Goal: Check status: Check status

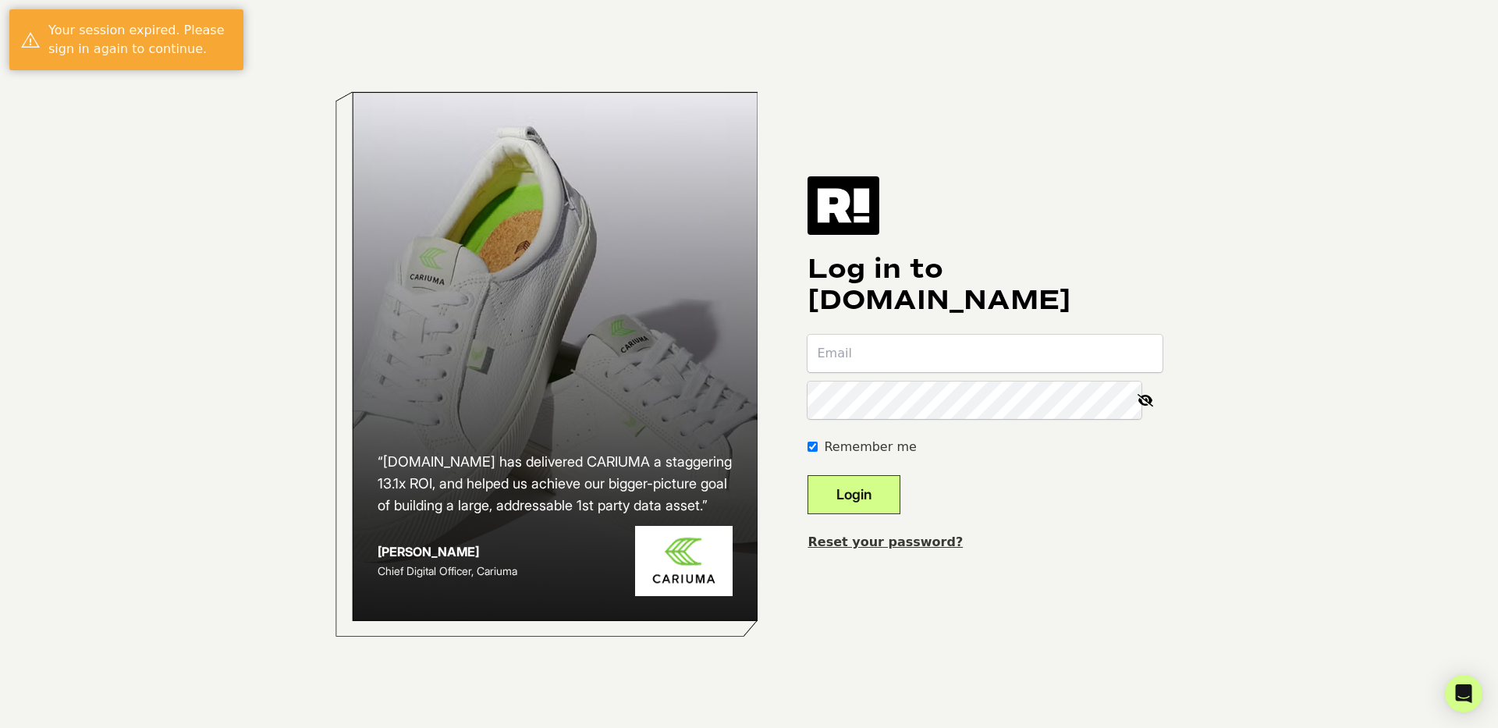
type input "caid+exhale@wavystudios.com"
click at [885, 495] on button "Login" at bounding box center [853, 494] width 93 height 39
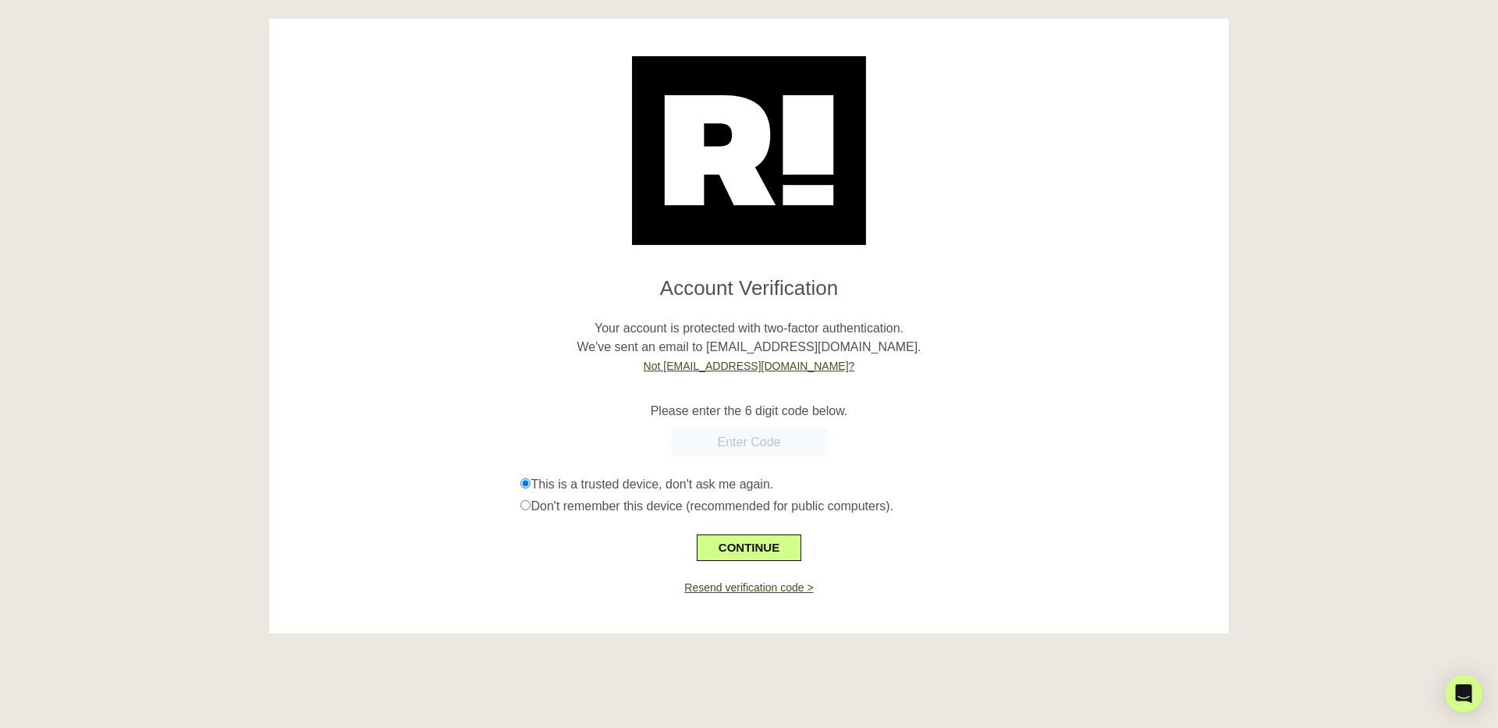
paste input "724556"
type input "724556"
click at [732, 544] on button "CONTINUE" at bounding box center [749, 547] width 105 height 27
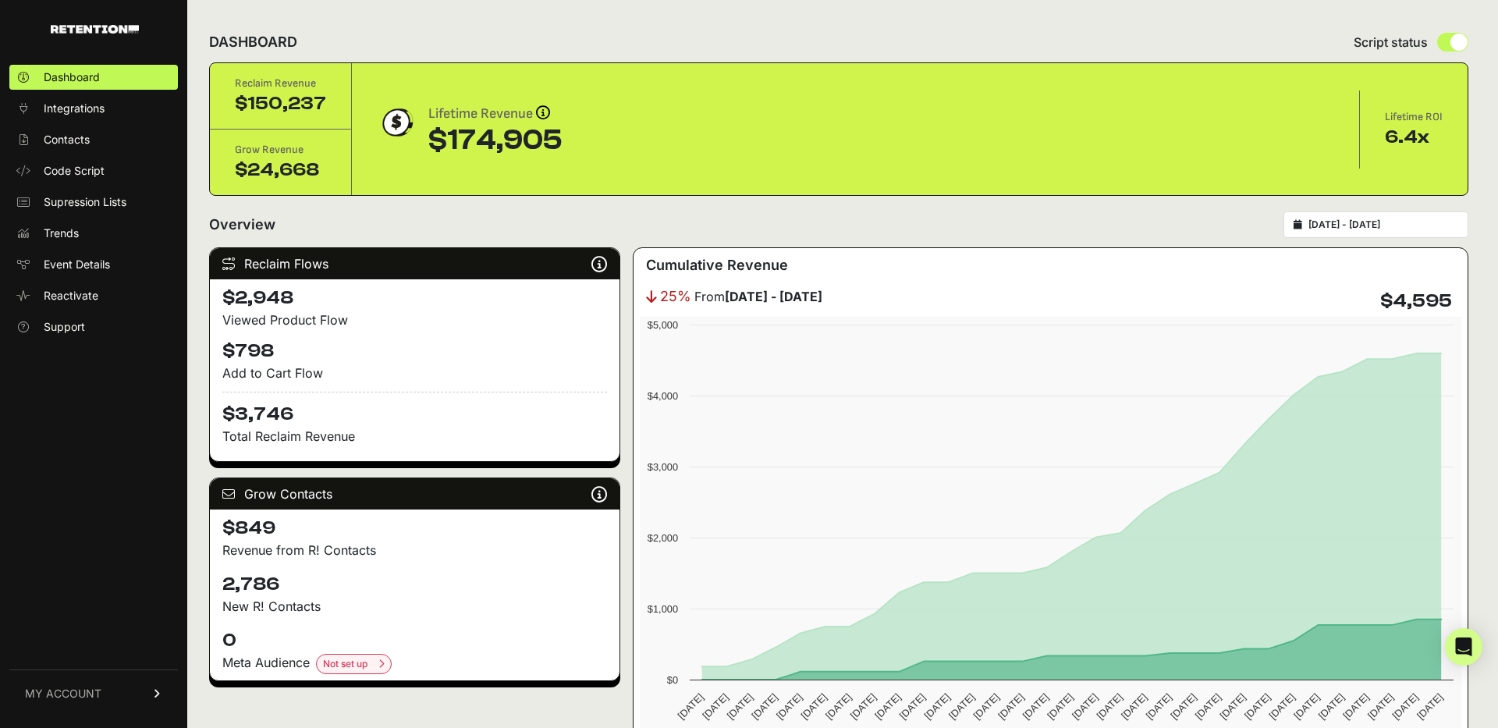
type input "2025-09-15"
type input "2025-10-15"
click at [1378, 223] on input "2025-09-15 - 2025-10-15" at bounding box center [1383, 224] width 150 height 12
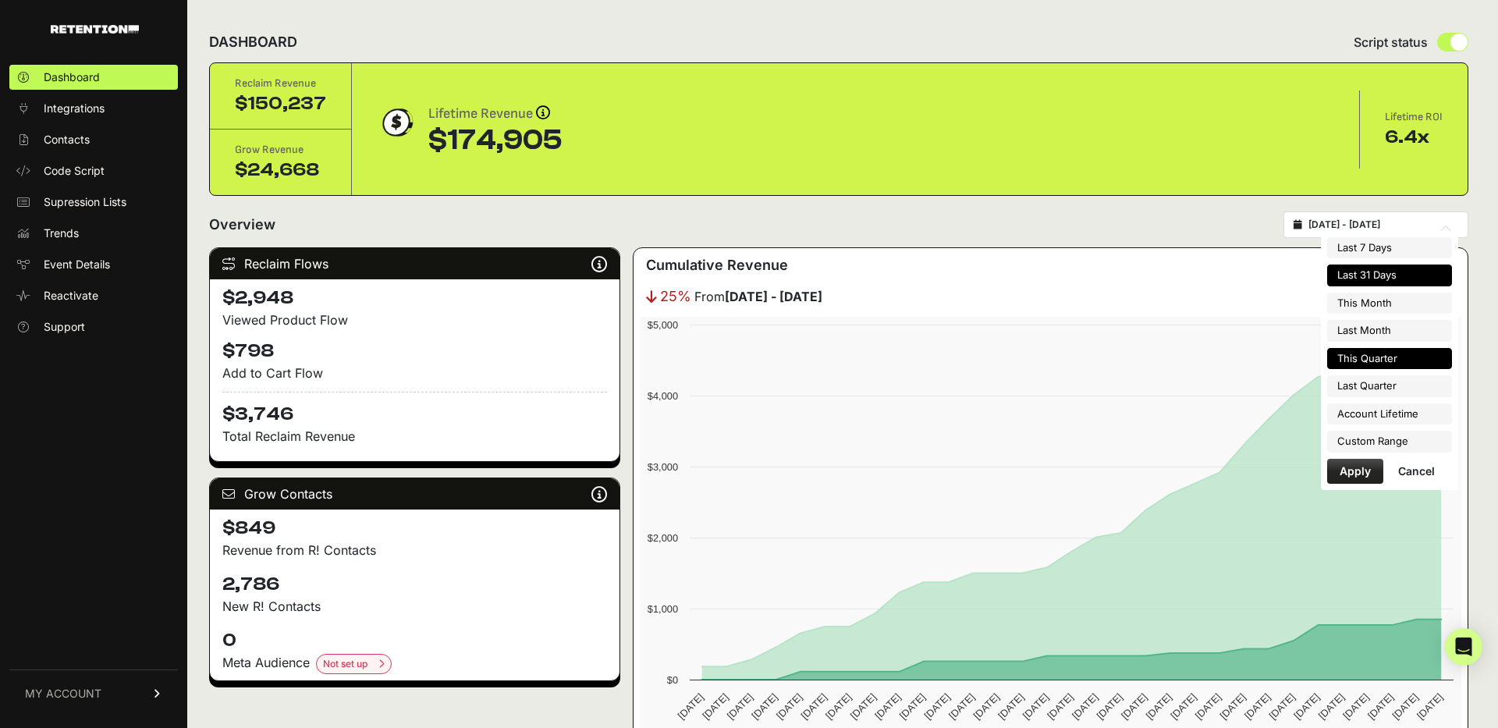
type input "2025-10-01"
type input "2025-10-31"
type input "2025-09-01"
type input "2025-09-30"
type input "2025-10-01"
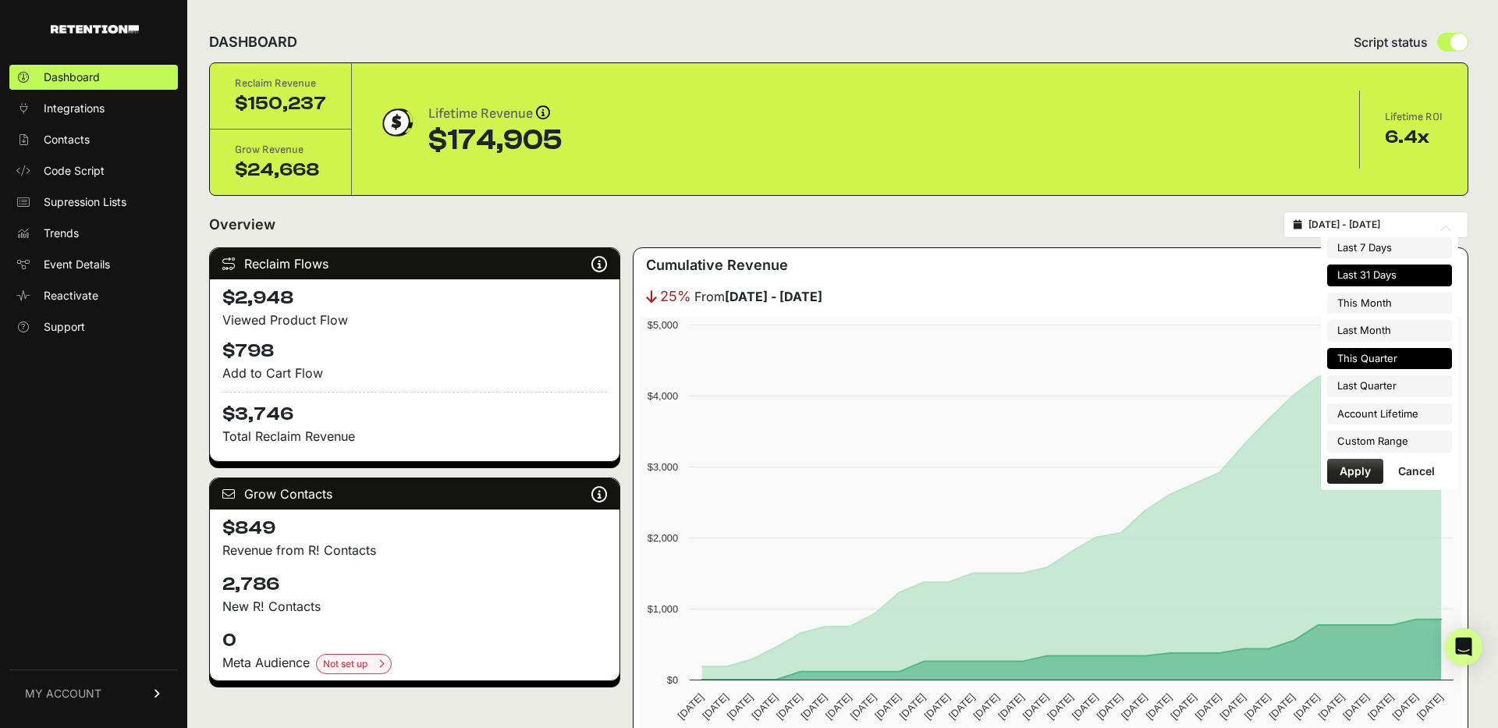
type input "2025-12-31"
type input "2025-09-15"
type input "2025-10-15"
type input "2025-10-01"
type input "2025-12-31"
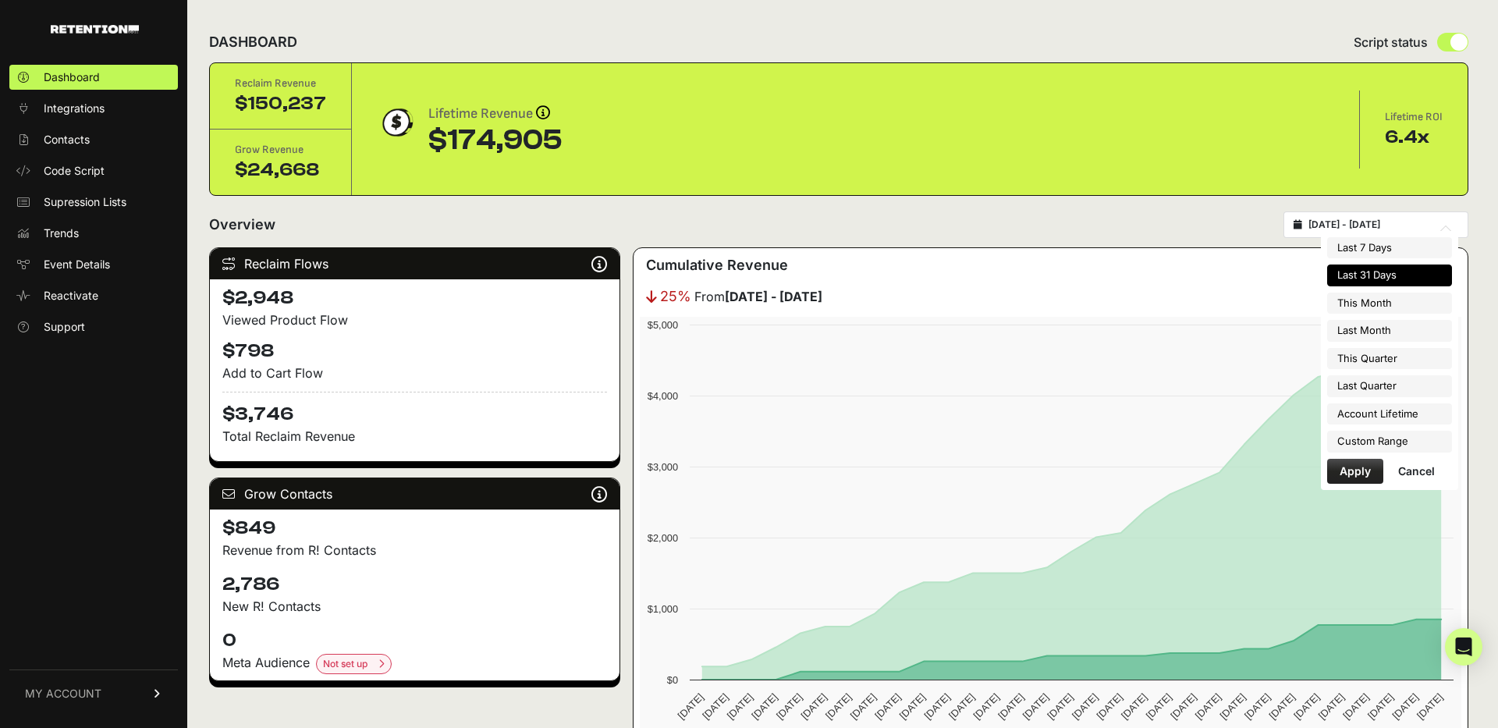
type input "2025-09-15"
type input "2025-10-15"
type input "2025-07-01"
type input "2025-09-30"
type input "2023-11-21"
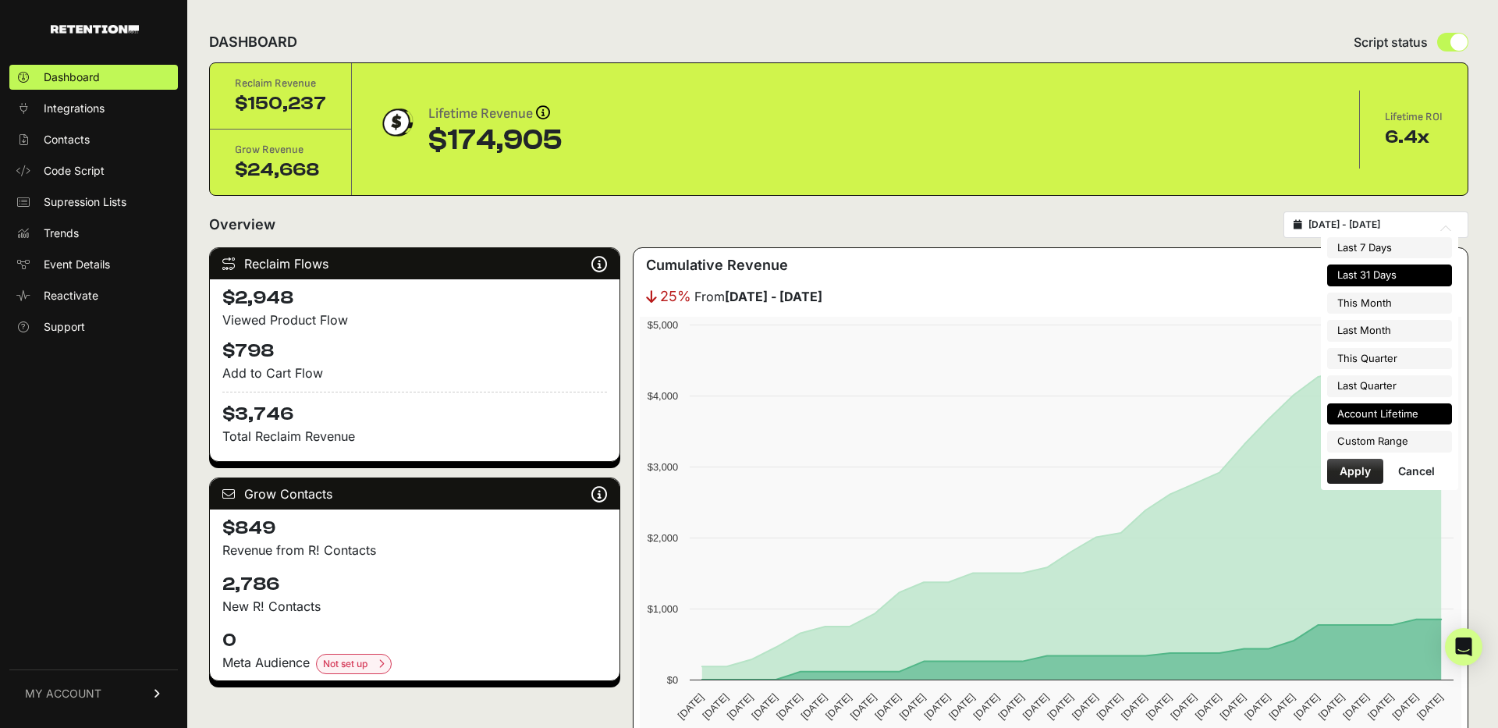
type input "2025-10-15"
click at [1374, 437] on li "Custom Range" at bounding box center [1389, 442] width 125 height 22
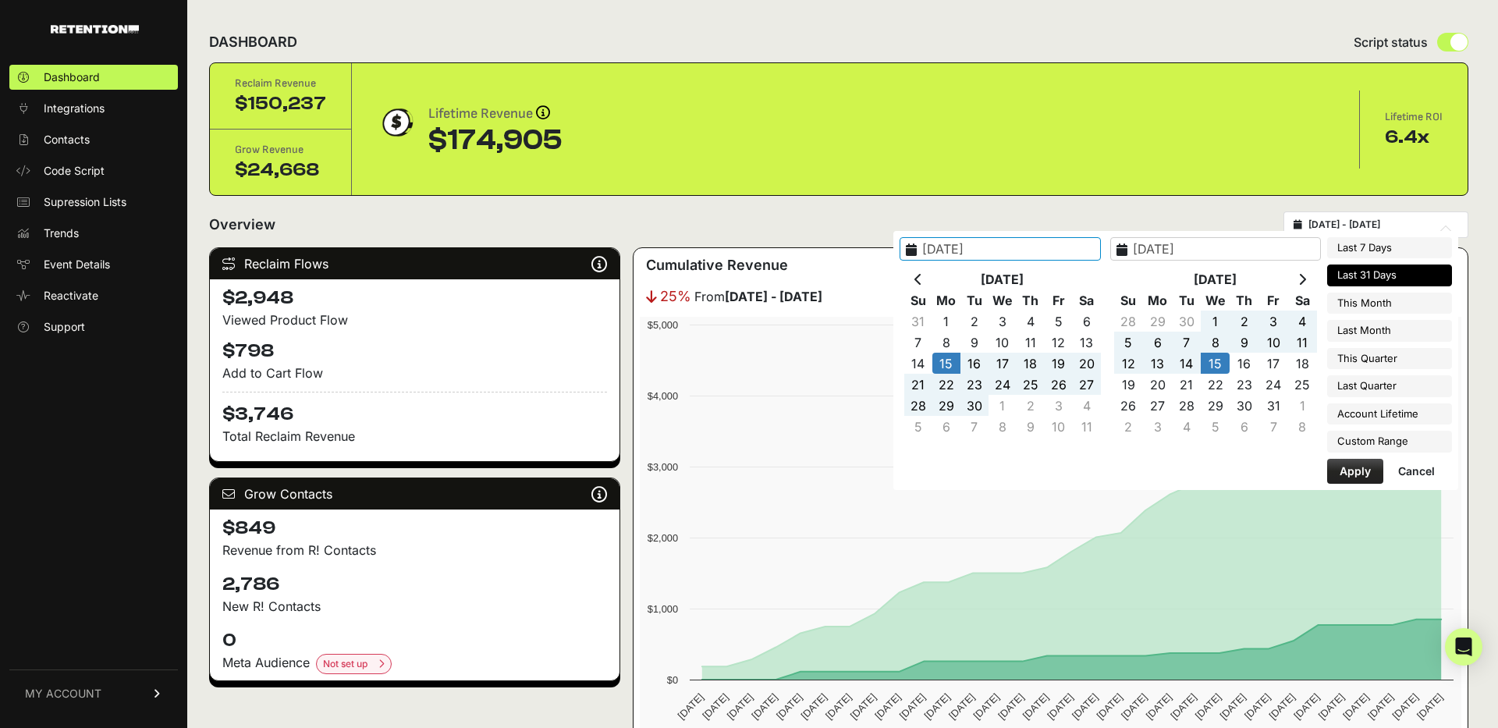
click at [1012, 251] on input "2025-09-15" at bounding box center [999, 248] width 201 height 23
click at [1005, 248] on input "2025-09-15" at bounding box center [999, 248] width 201 height 23
click at [1024, 245] on input "2024-09-15" at bounding box center [999, 248] width 201 height 23
click at [1061, 249] on input "2024-01-15" at bounding box center [999, 248] width 201 height 23
click at [1187, 247] on input "2025-10-15" at bounding box center [1215, 248] width 211 height 23
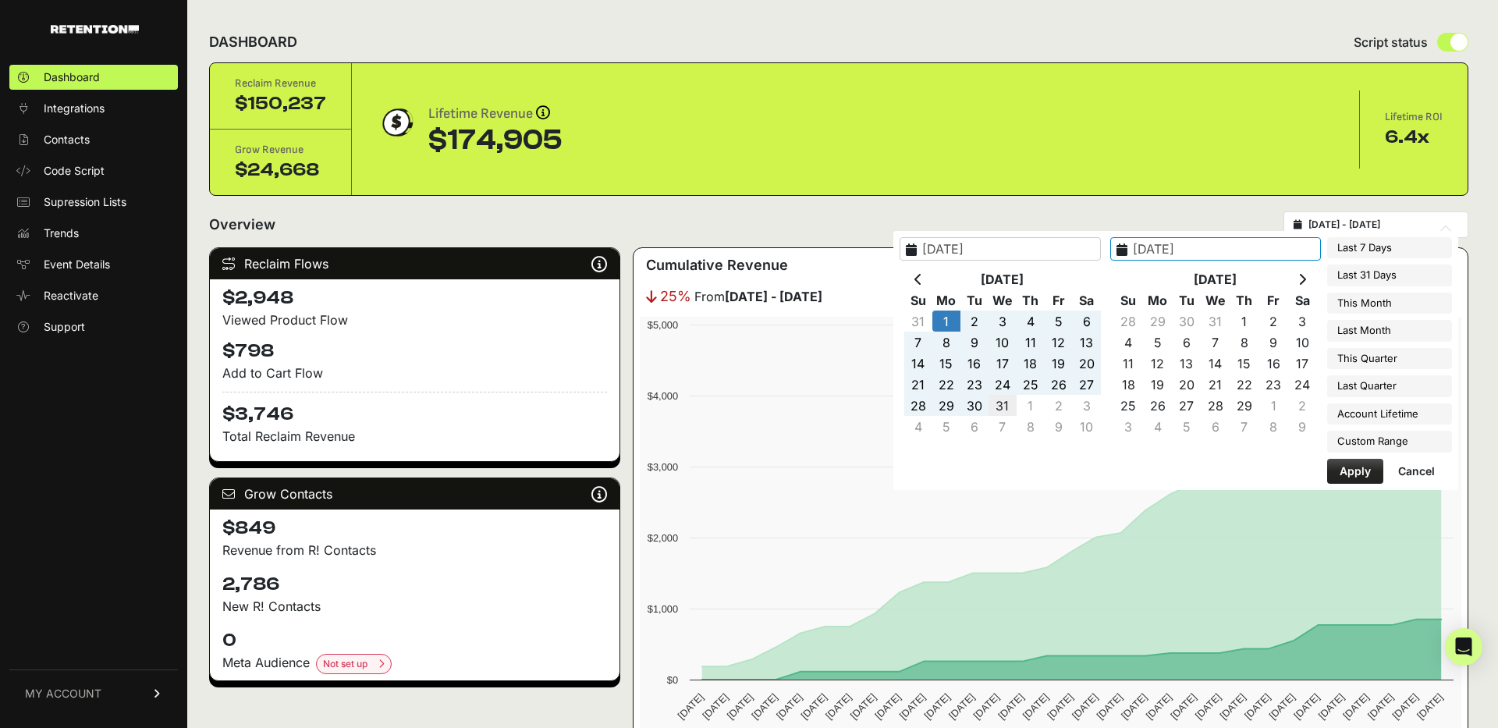
type input "2024-01-31"
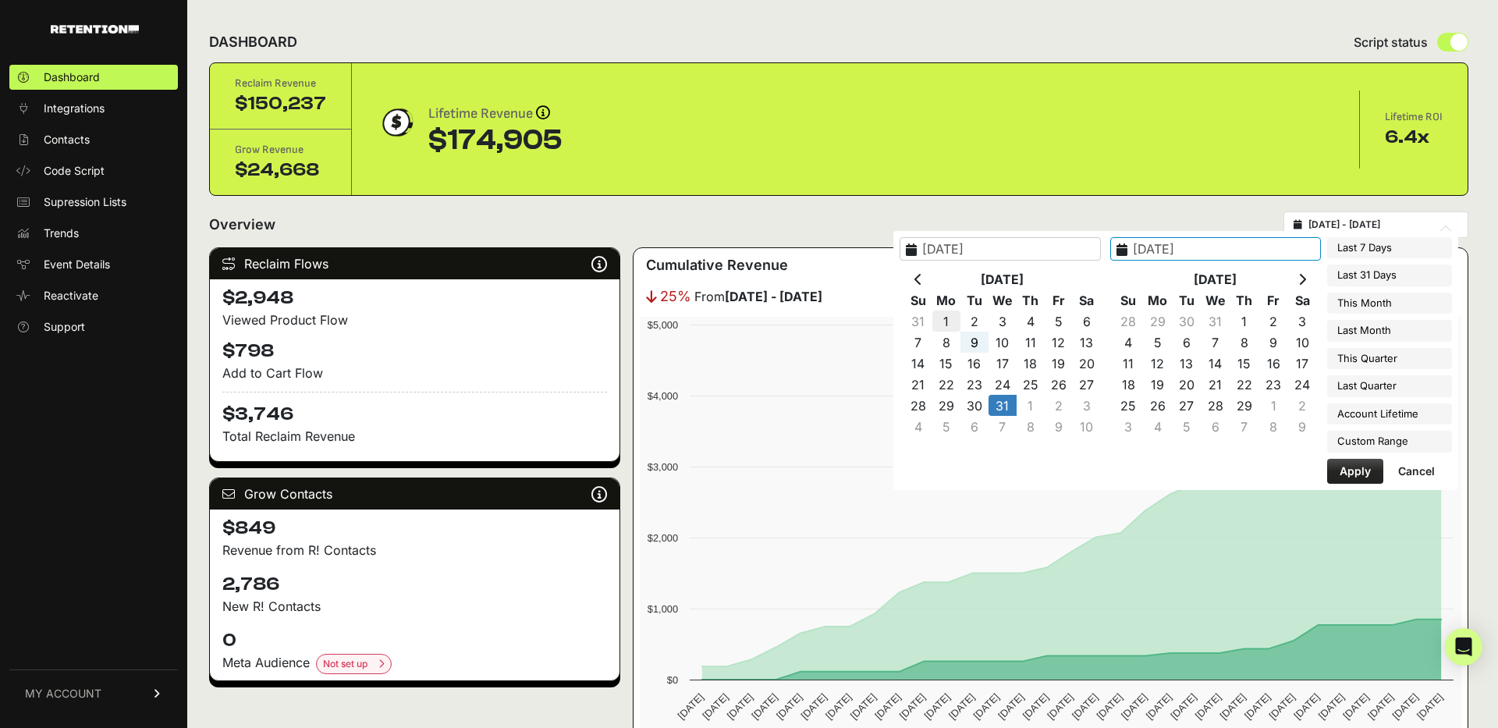
type input "2024-01-01"
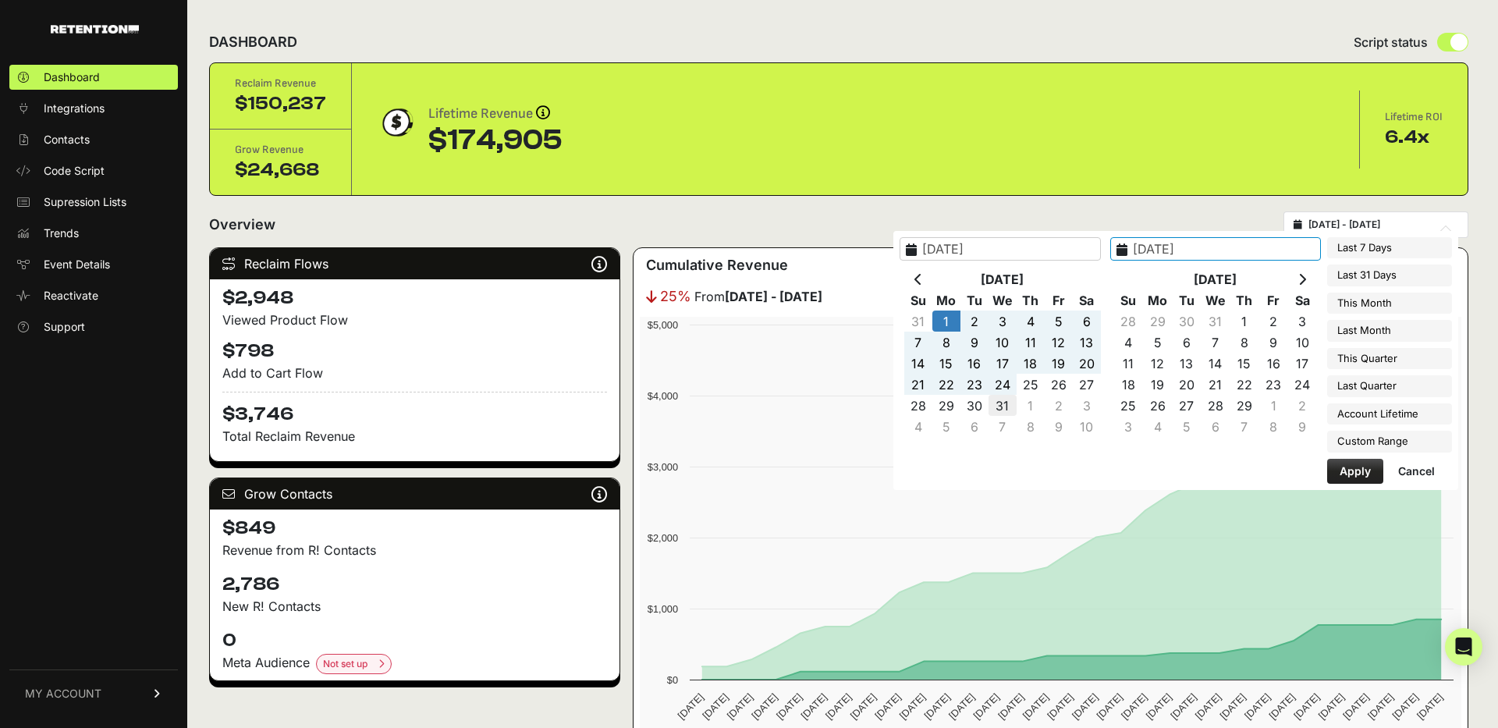
type input "2024-01-31"
type input "2024-01-01"
click at [1023, 248] on input "2024-01-01" at bounding box center [999, 248] width 201 height 23
click at [1252, 248] on input "2024-01-01" at bounding box center [1215, 248] width 211 height 23
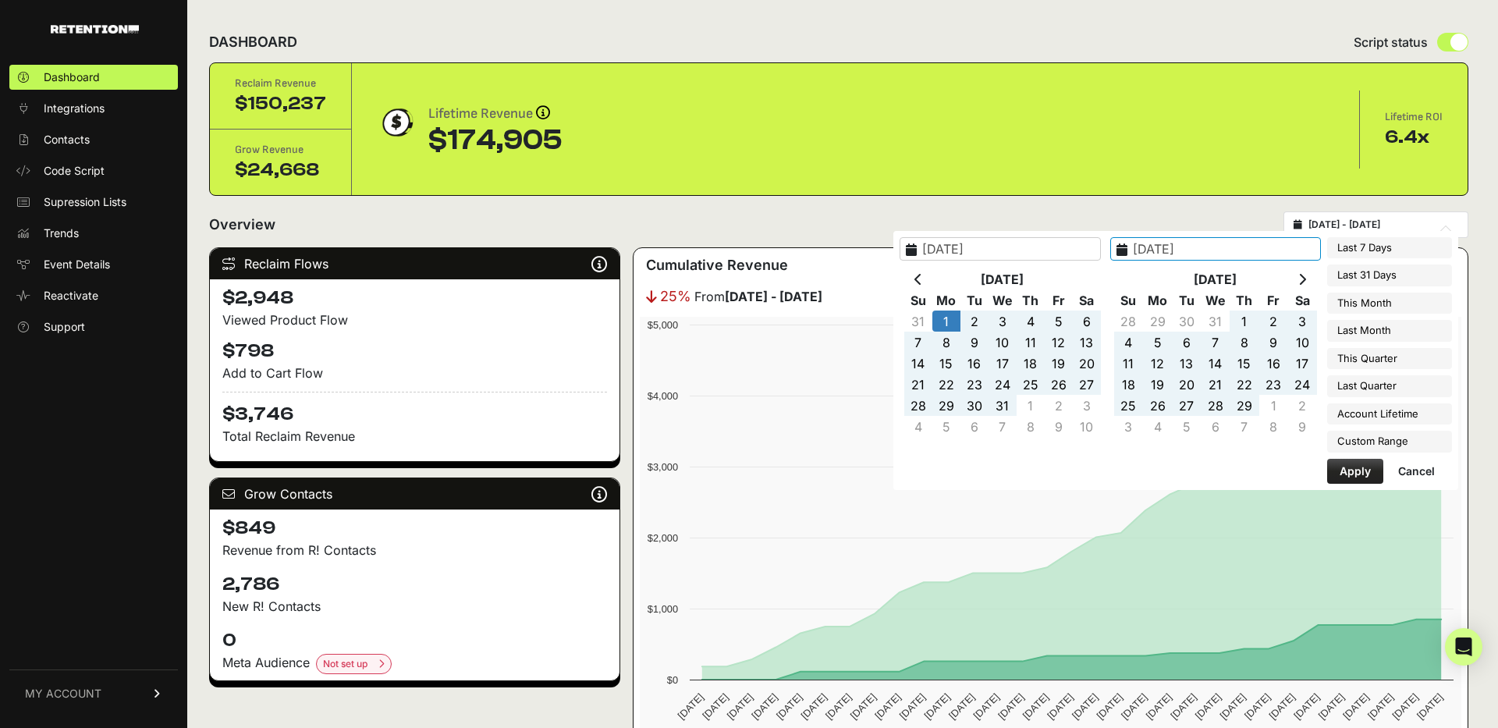
type input "2024-01-31"
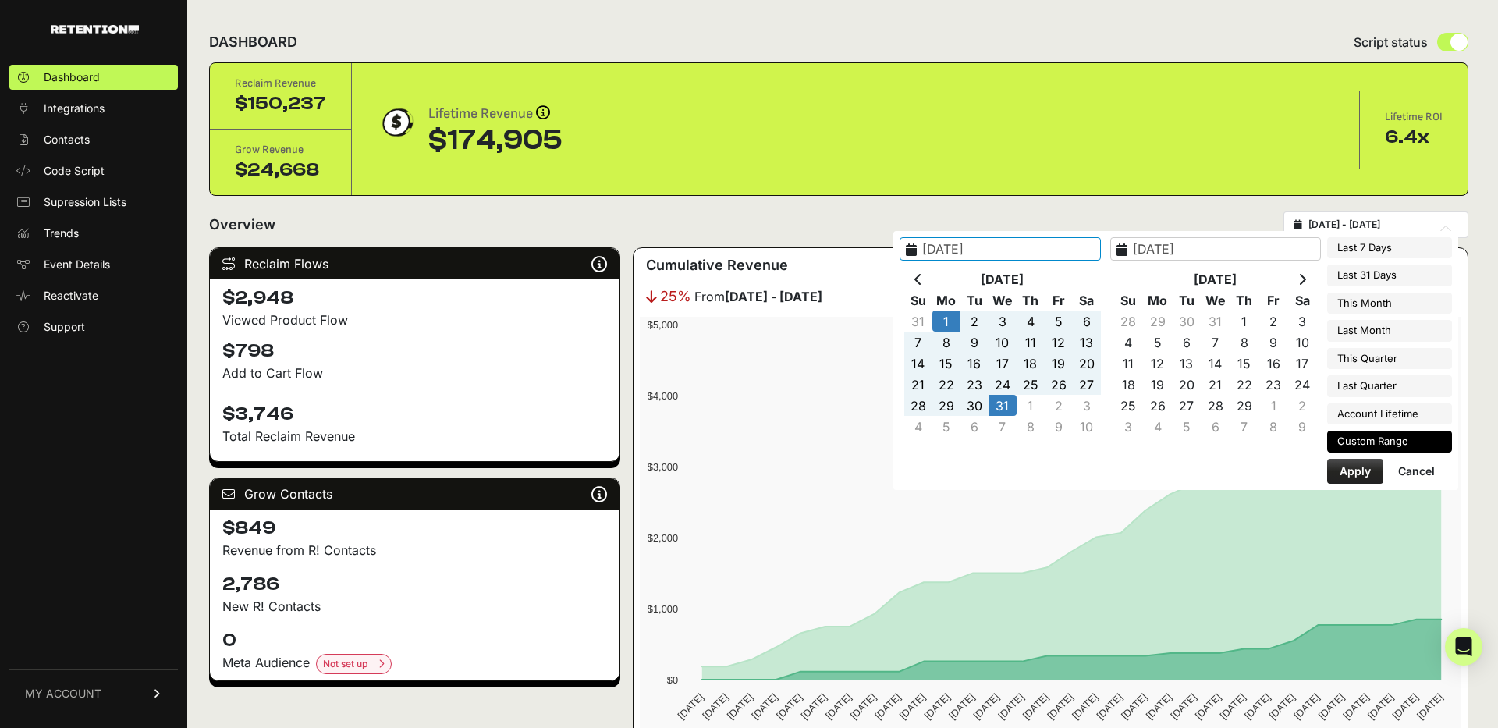
click at [1360, 470] on button "Apply" at bounding box center [1355, 471] width 56 height 25
type input "2024-01-01 - 2024-01-31"
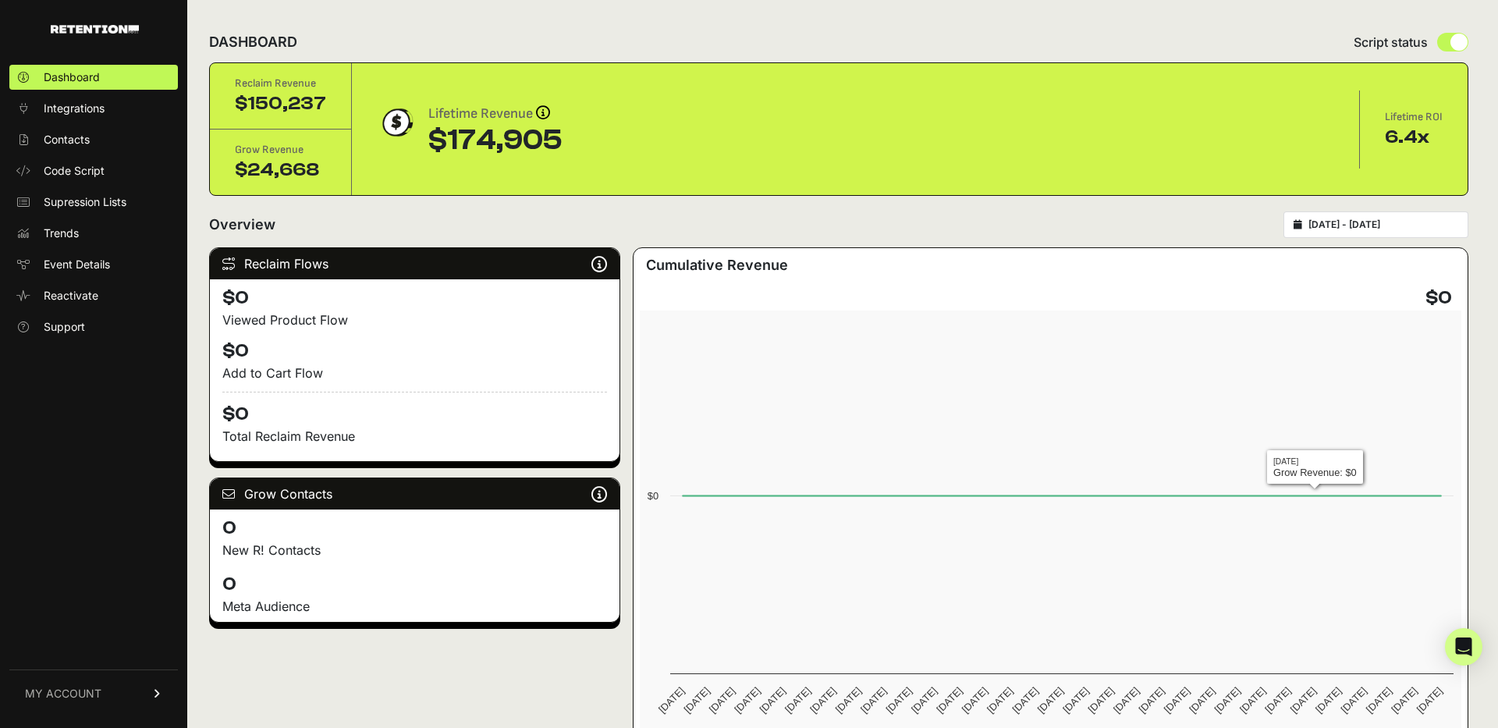
click at [1231, 218] on div "Overview 2024-01-01 - 2024-01-31" at bounding box center [838, 224] width 1259 height 27
type input "2024-01-01"
type input "2024-01-31"
click at [1379, 228] on input "2024-01-01 - 2024-01-31" at bounding box center [1383, 224] width 150 height 12
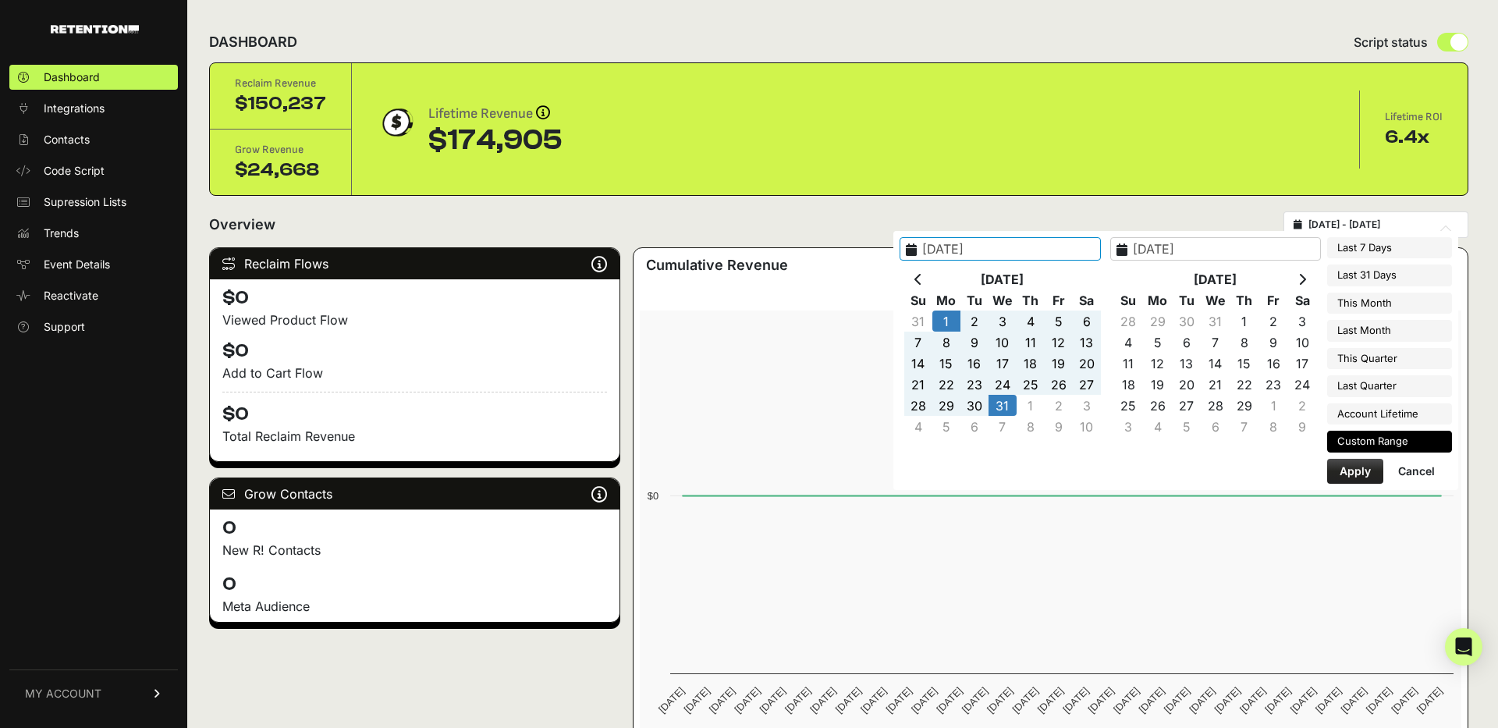
click at [1002, 251] on input "2024-01-01" at bounding box center [999, 248] width 201 height 23
type input "[DATE]"
click at [1190, 252] on input "[DATE]" at bounding box center [1215, 248] width 211 height 23
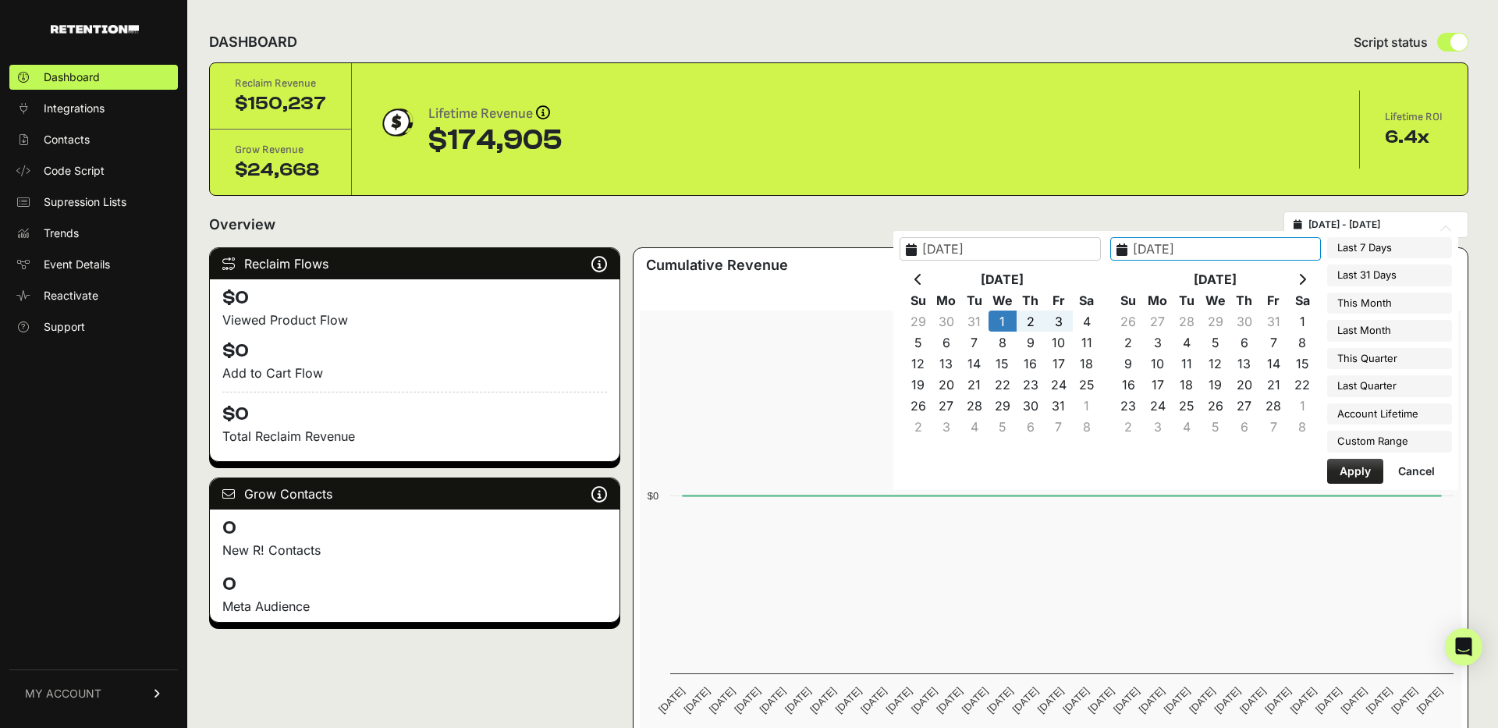
click at [1243, 249] on input "[DATE]" at bounding box center [1215, 248] width 211 height 23
type input "2025-01-31"
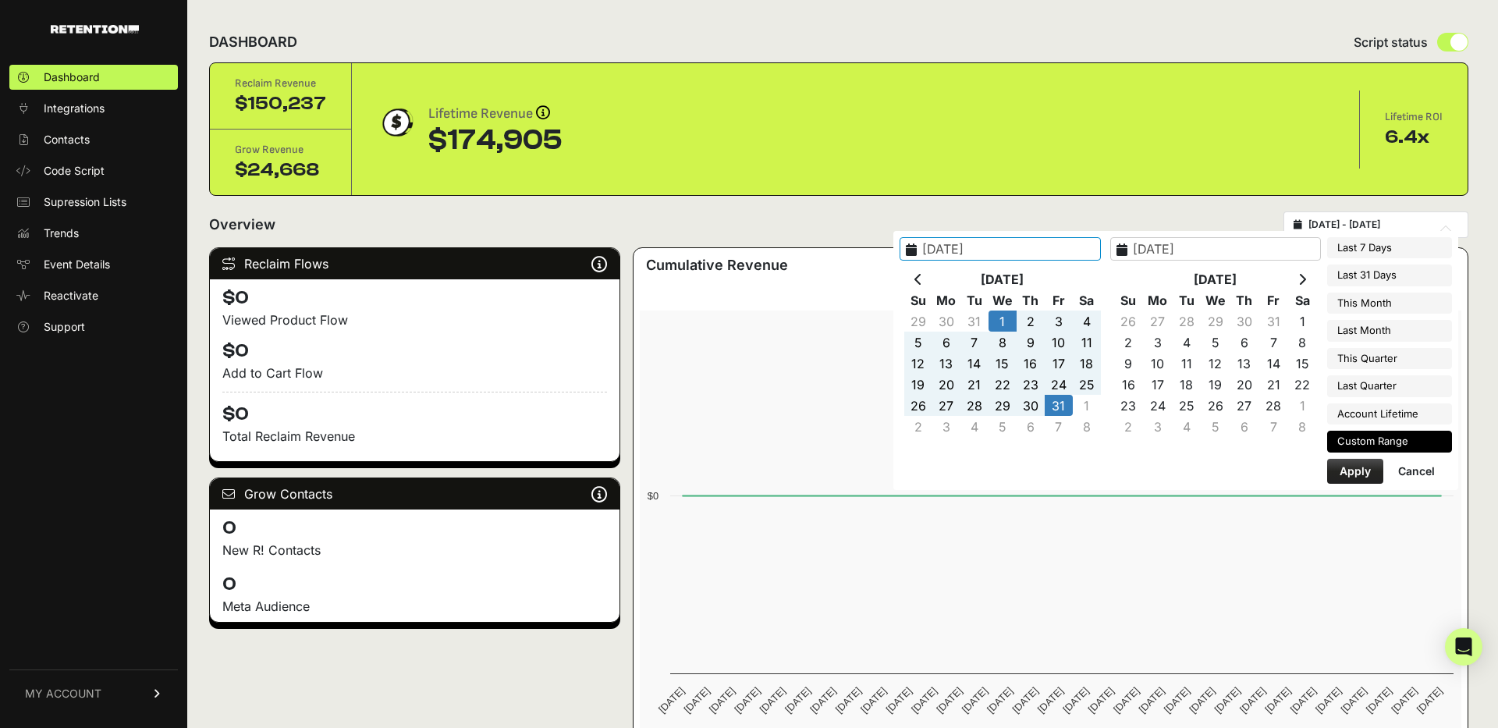
type input "2025-03-01"
click at [1344, 466] on button "Apply" at bounding box center [1355, 471] width 56 height 25
type input "[DATE] - [DATE]"
